Goal: Task Accomplishment & Management: Manage account settings

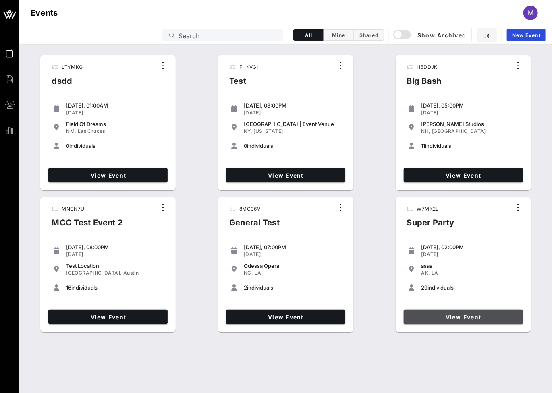
click at [449, 312] on link "View Event" at bounding box center [462, 317] width 119 height 14
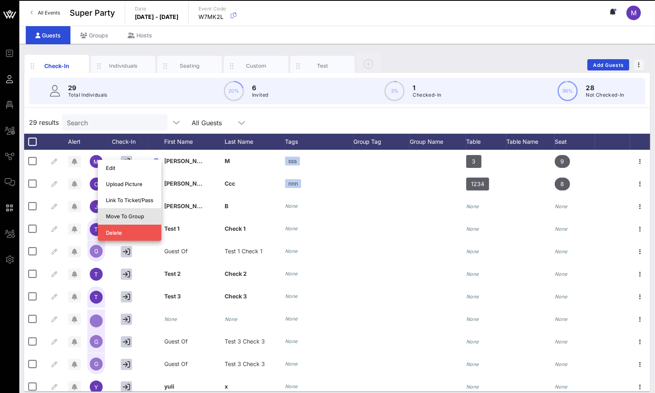
click at [131, 214] on div "Move To Group" at bounding box center [130, 216] width 48 height 6
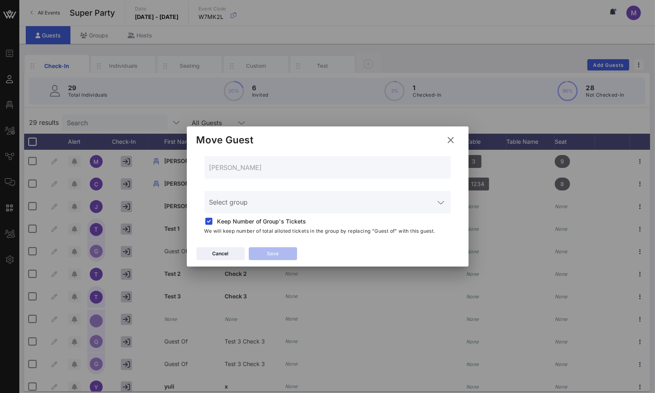
click at [246, 196] on div "Select group" at bounding box center [327, 202] width 237 height 23
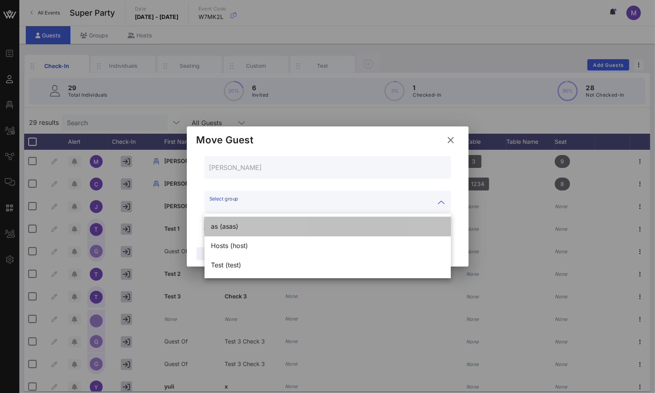
click at [246, 231] on div "as (asas)" at bounding box center [327, 226] width 233 height 17
type input "as (asas)"
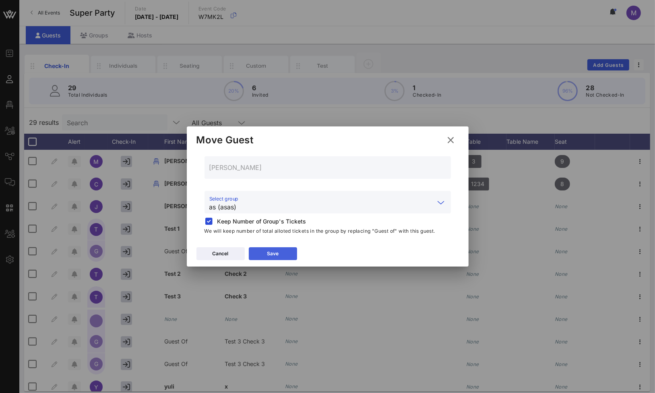
click at [282, 254] on button "Save" at bounding box center [273, 253] width 48 height 13
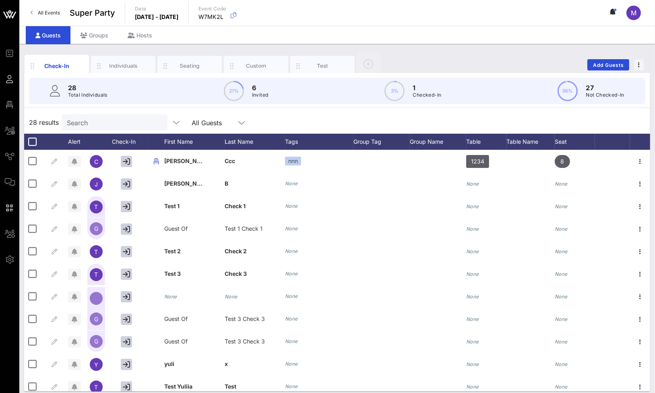
click at [87, 128] on div "Search" at bounding box center [114, 122] width 94 height 16
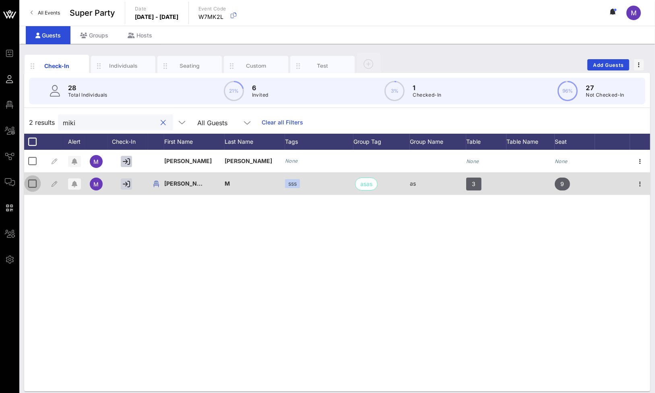
type input "miki"
click at [36, 184] on div at bounding box center [33, 184] width 14 height 14
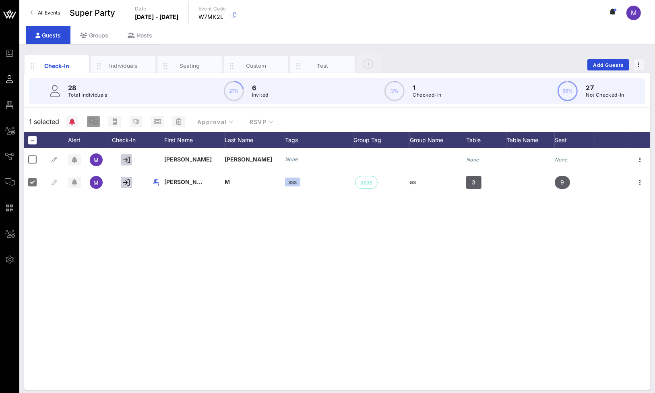
click at [94, 121] on icon "button" at bounding box center [93, 121] width 8 height 6
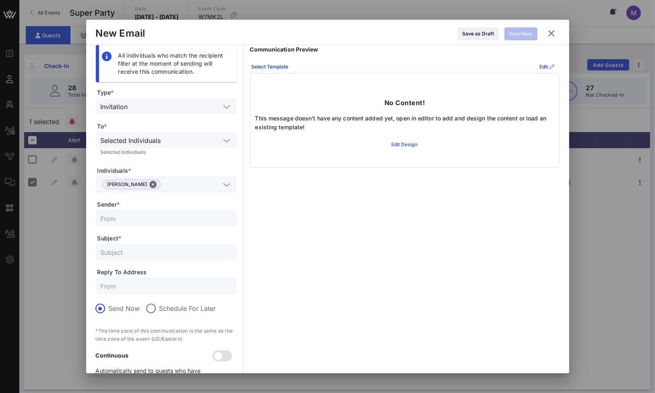
click at [406, 143] on div "Edit Design" at bounding box center [405, 144] width 26 height 8
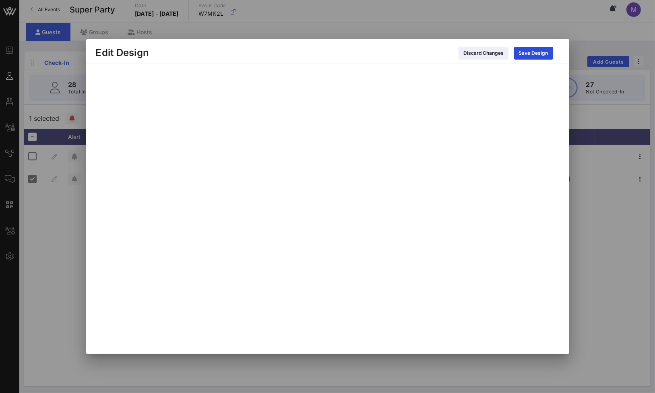
scroll to position [4, 0]
click at [530, 54] on div "Save Design" at bounding box center [533, 53] width 29 height 8
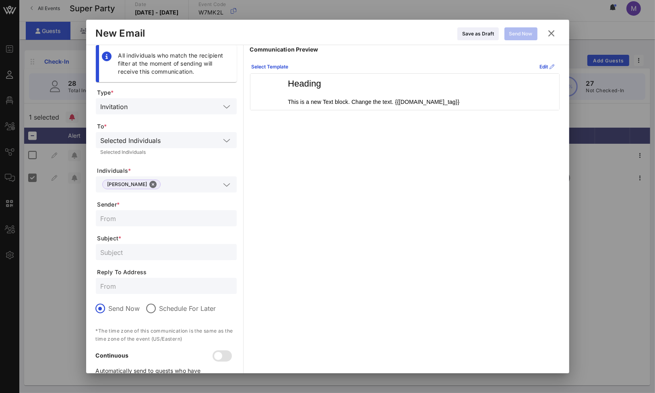
click at [148, 218] on input "text" at bounding box center [166, 218] width 131 height 10
type input "asdasd"
click at [140, 252] on input "text" at bounding box center [166, 252] width 131 height 10
type input "adasda"
click at [523, 34] on button "Send Now" at bounding box center [520, 33] width 33 height 13
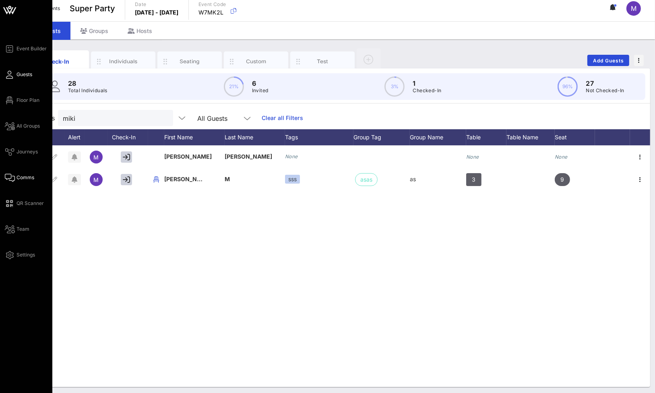
click at [17, 178] on span "Comms" at bounding box center [26, 177] width 18 height 7
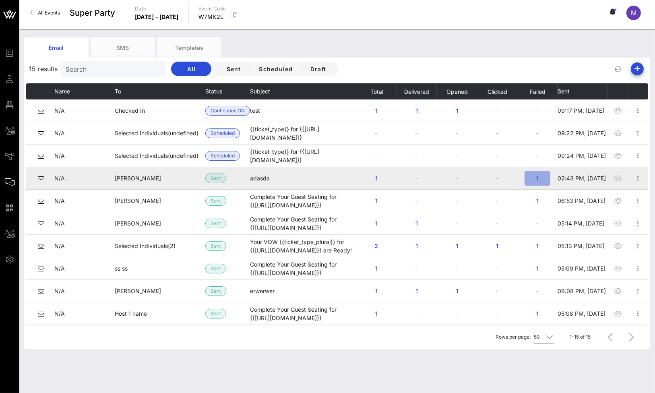
click at [534, 178] on span "1" at bounding box center [537, 178] width 13 height 7
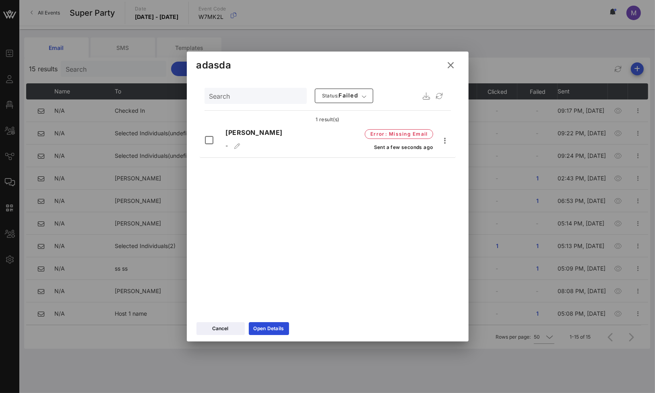
click at [454, 68] on icon at bounding box center [451, 65] width 11 height 12
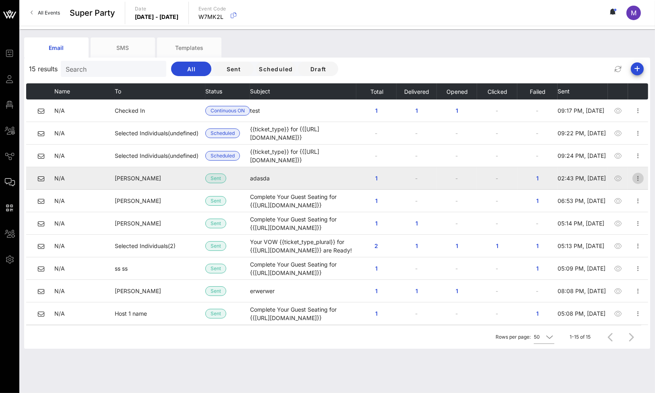
click at [551, 177] on icon "button" at bounding box center [638, 179] width 10 height 10
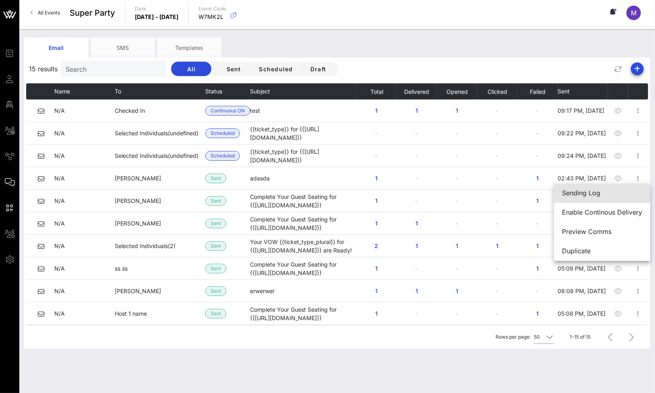
click at [551, 192] on div "Sending Log" at bounding box center [602, 193] width 80 height 8
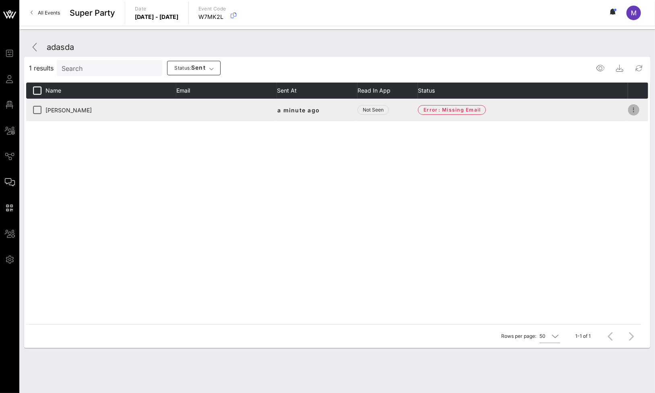
click at [551, 110] on icon "button" at bounding box center [634, 110] width 10 height 10
click at [199, 107] on td at bounding box center [226, 110] width 101 height 23
click at [196, 107] on td at bounding box center [226, 110] width 101 height 23
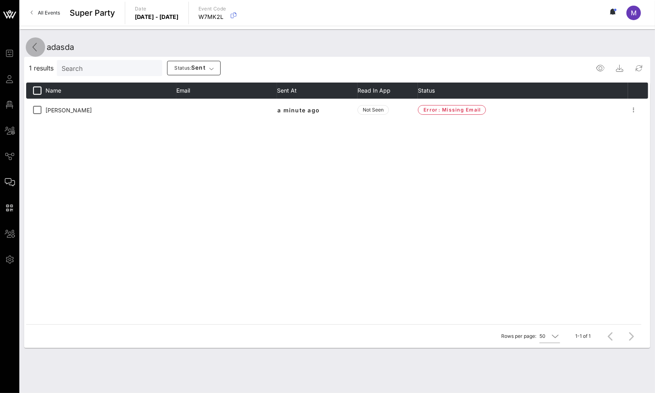
click at [38, 50] on icon at bounding box center [36, 47] width 10 height 10
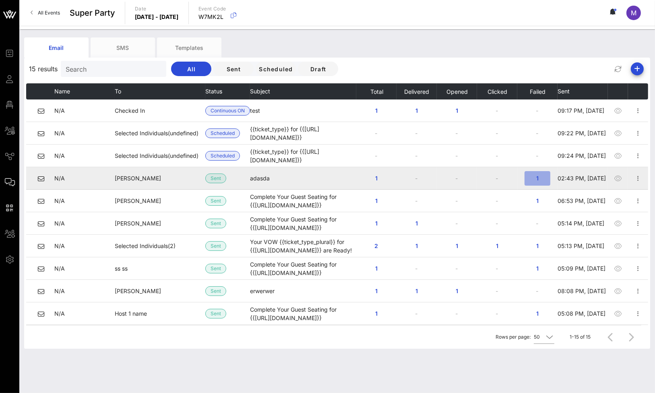
click at [531, 176] on span "1" at bounding box center [537, 178] width 13 height 7
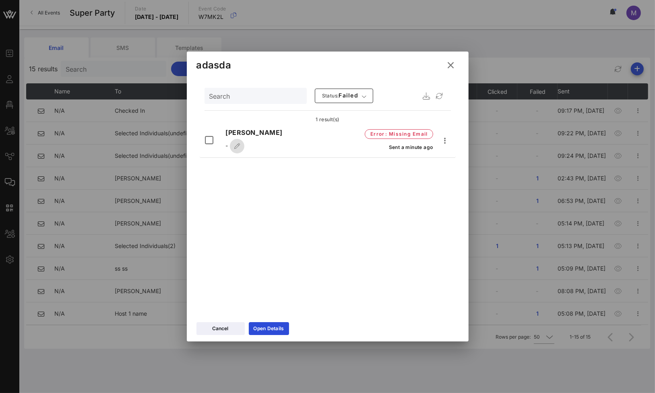
click at [235, 145] on icon "button" at bounding box center [236, 146] width 6 height 6
click at [243, 149] on input "text" at bounding box center [273, 144] width 97 height 13
type input "[EMAIL_ADDRESS][DOMAIN_NAME]"
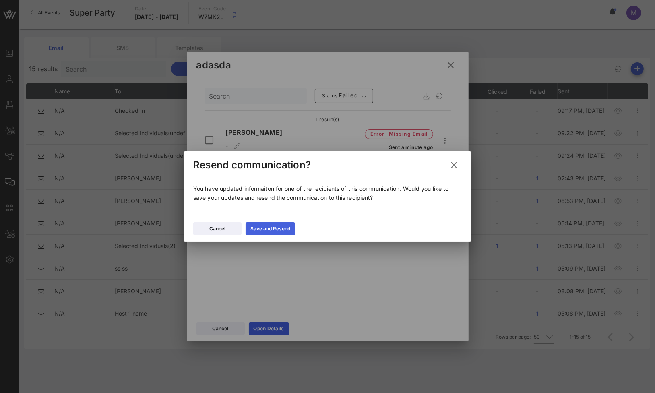
click at [291, 230] on button "Save and Resend" at bounding box center [271, 228] width 50 height 13
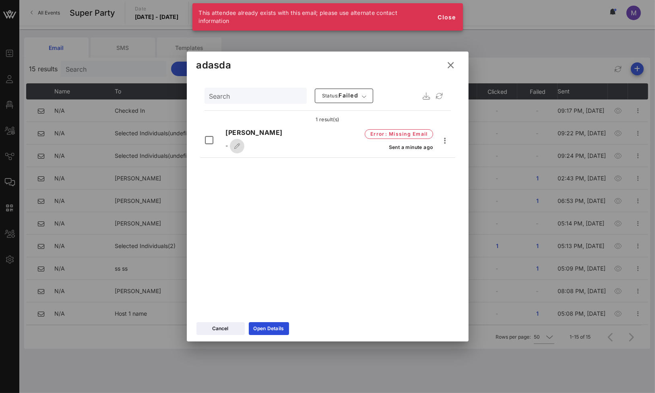
click at [239, 147] on icon "button" at bounding box center [236, 146] width 6 height 6
click at [239, 147] on input "text" at bounding box center [273, 144] width 97 height 13
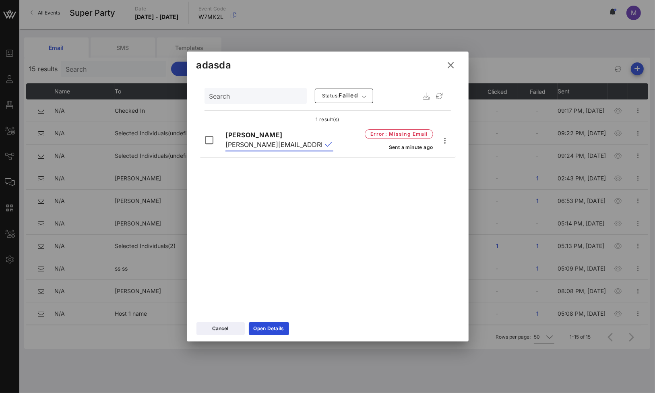
type input "[PERSON_NAME][EMAIL_ADDRESS][DOMAIN_NAME]"
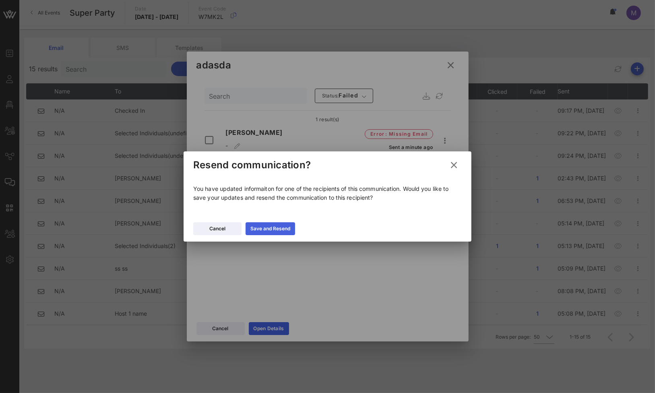
click at [269, 227] on icon at bounding box center [269, 228] width 7 height 7
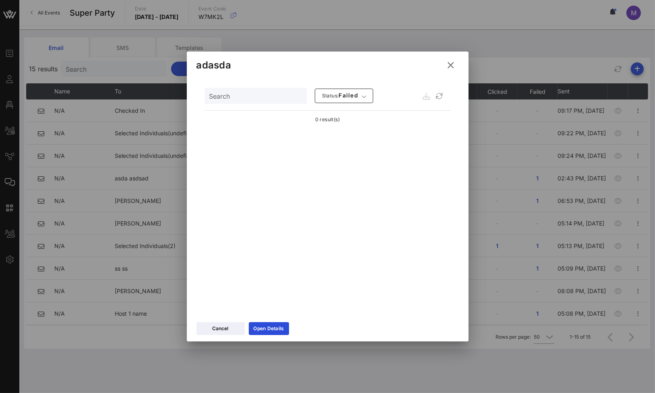
click at [452, 66] on icon at bounding box center [451, 65] width 12 height 11
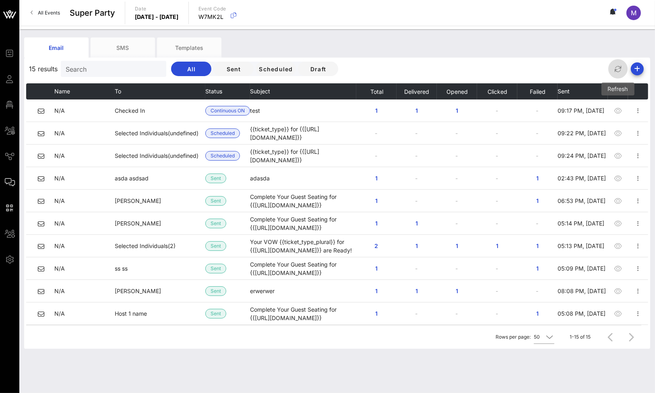
click at [551, 66] on icon "button" at bounding box center [618, 69] width 10 height 10
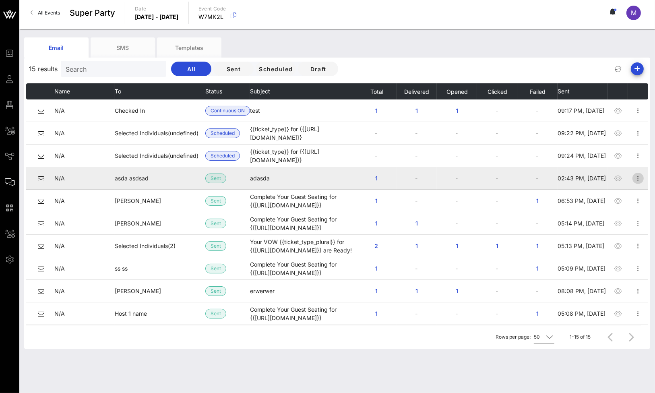
click at [551, 177] on icon "button" at bounding box center [638, 179] width 10 height 10
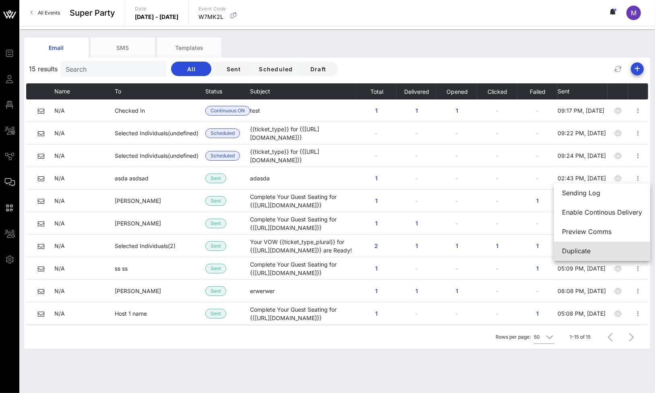
click at [551, 244] on div "Duplicate" at bounding box center [602, 250] width 80 height 17
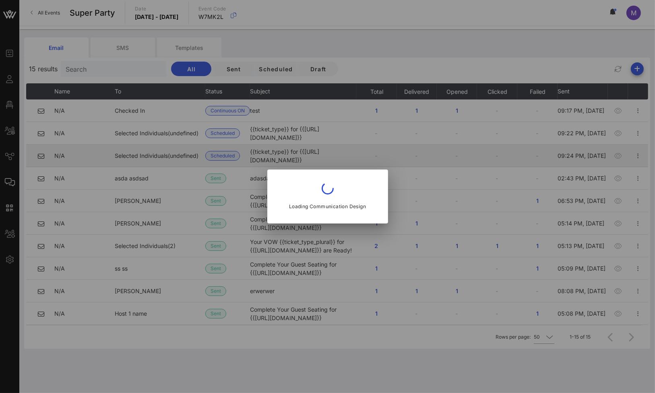
type input "asdasd"
type input "adasda"
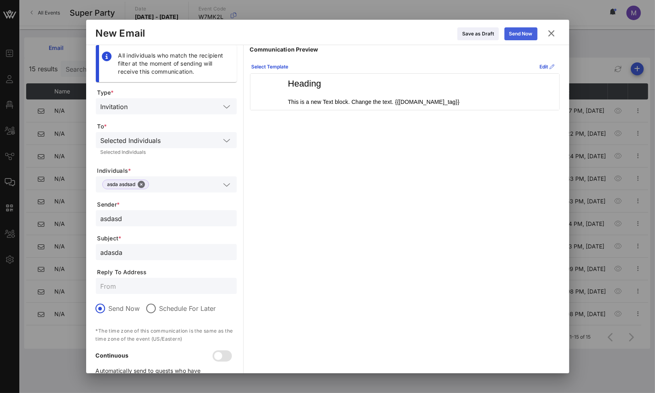
click at [514, 31] on div "Send Now" at bounding box center [520, 34] width 23 height 8
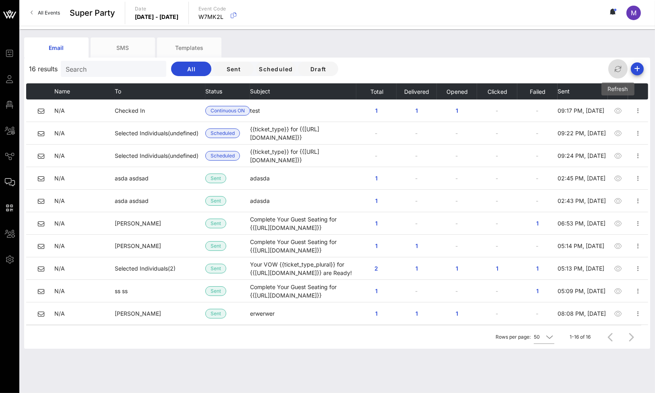
click at [551, 71] on icon "button" at bounding box center [618, 69] width 10 height 10
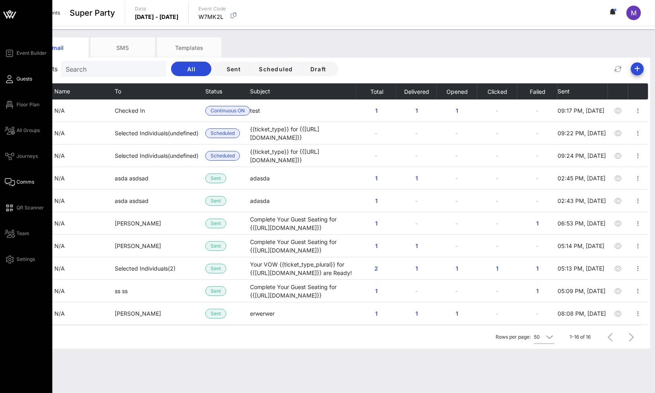
click at [14, 78] on icon at bounding box center [10, 78] width 10 height 1
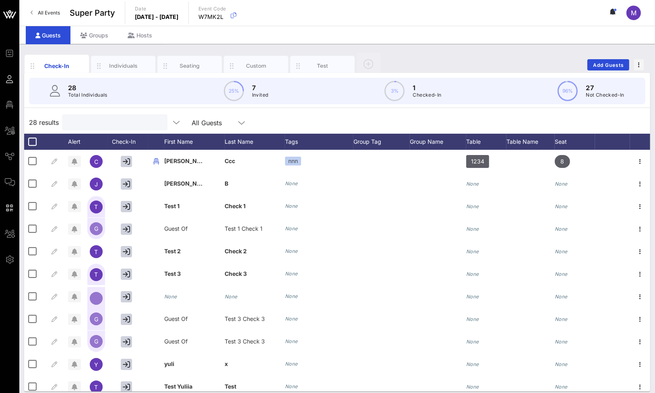
click at [85, 118] on input "text" at bounding box center [114, 122] width 94 height 10
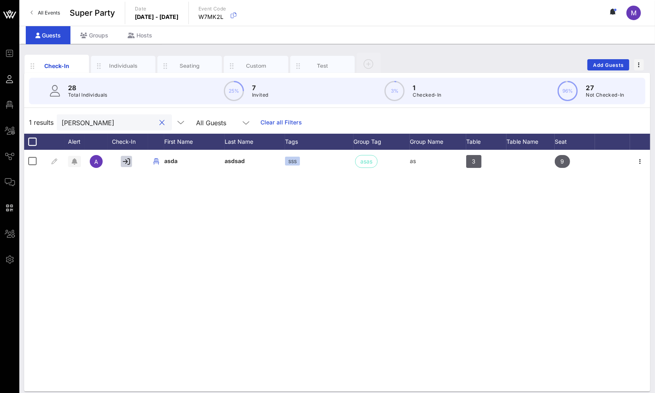
type input "[PERSON_NAME]"
